Goal: Information Seeking & Learning: Learn about a topic

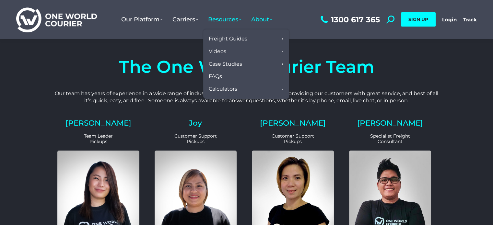
click at [241, 17] on span "Resources" at bounding box center [224, 19] width 33 height 7
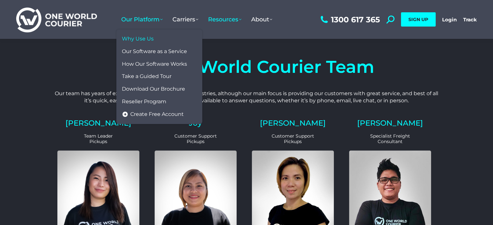
click at [139, 39] on span "Why Use Us" at bounding box center [138, 39] width 32 height 7
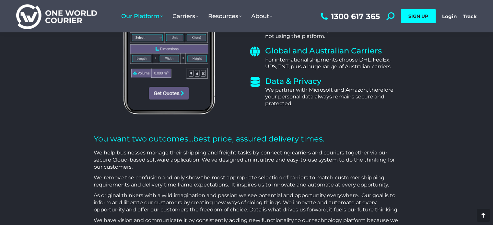
scroll to position [309, 0]
